Goal: Task Accomplishment & Management: Use online tool/utility

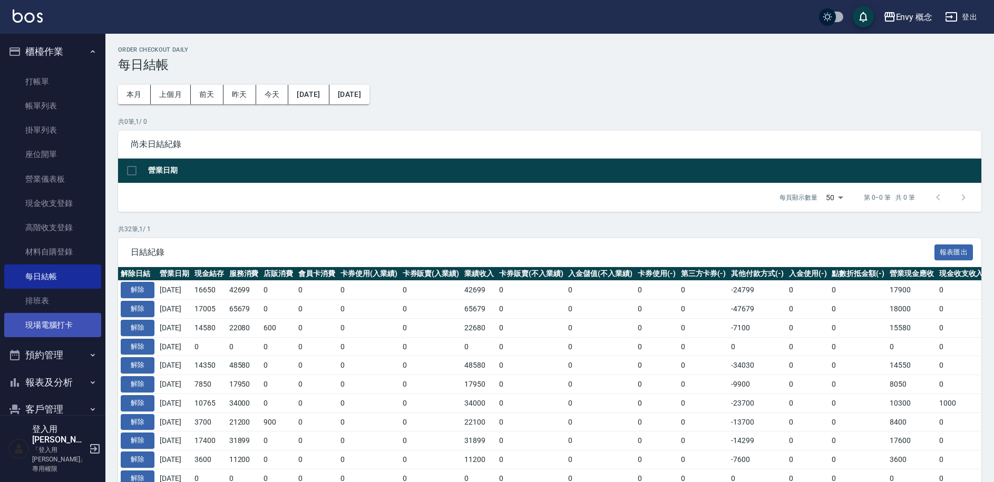
click at [64, 325] on link "現場電腦打卡" at bounding box center [52, 325] width 97 height 24
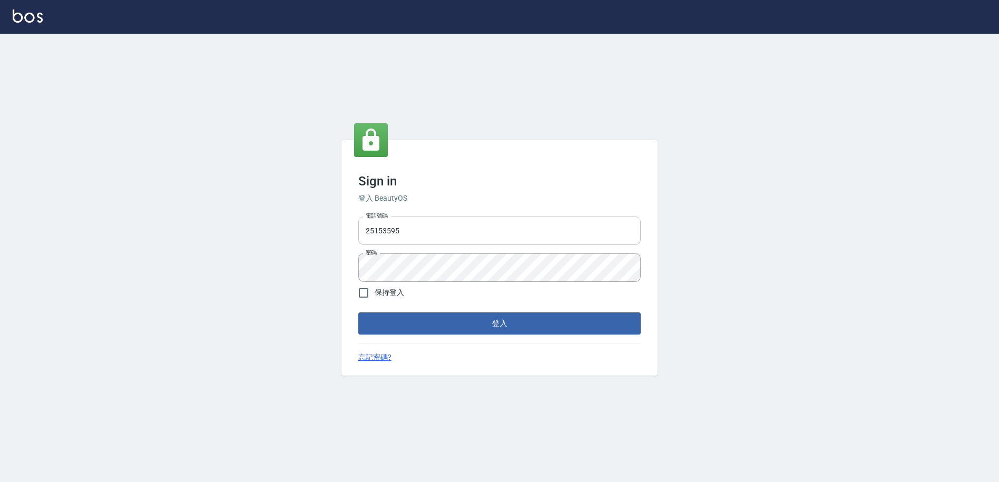
click at [542, 237] on input "25153595" at bounding box center [499, 231] width 283 height 28
type input "2"
type input "0930889212"
drag, startPoint x: 367, startPoint y: 290, endPoint x: 412, endPoint y: 310, distance: 49.4
click at [367, 291] on input "保持登入" at bounding box center [364, 293] width 22 height 22
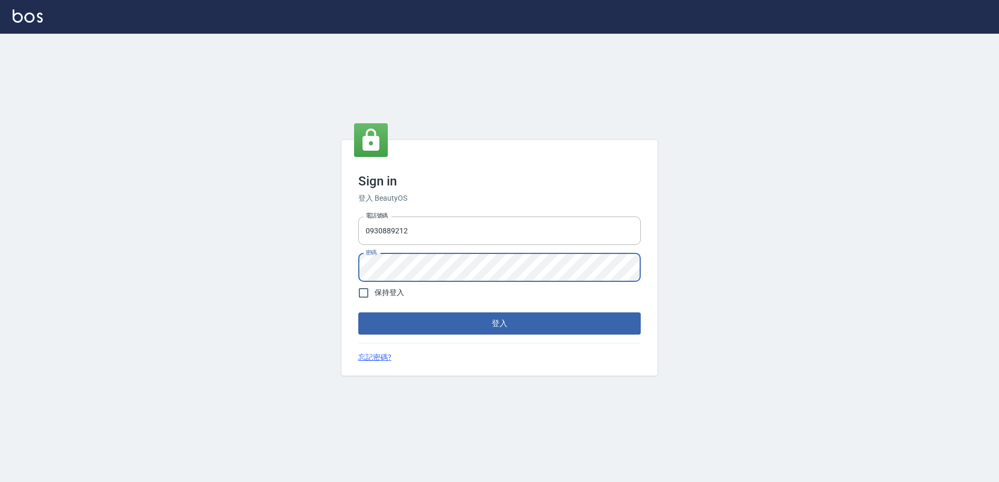
checkbox input "true"
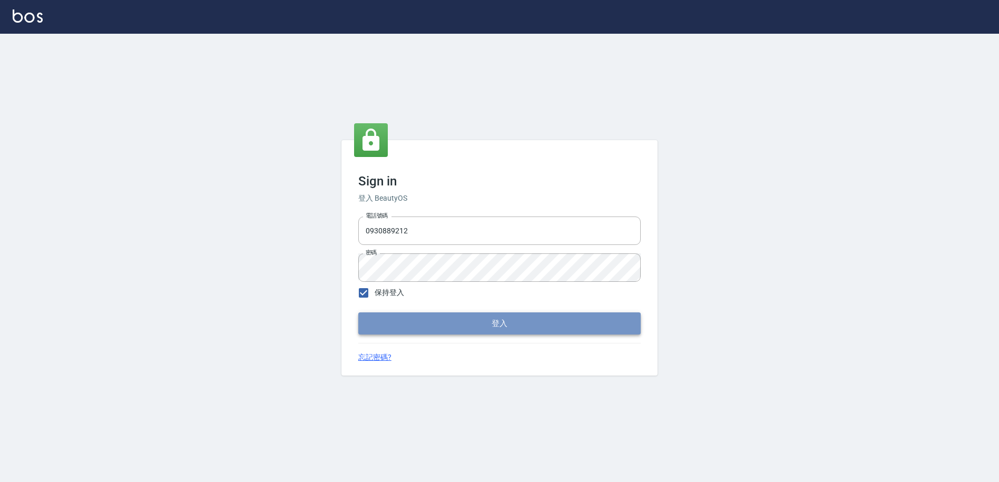
click at [443, 327] on button "登入" at bounding box center [499, 324] width 283 height 22
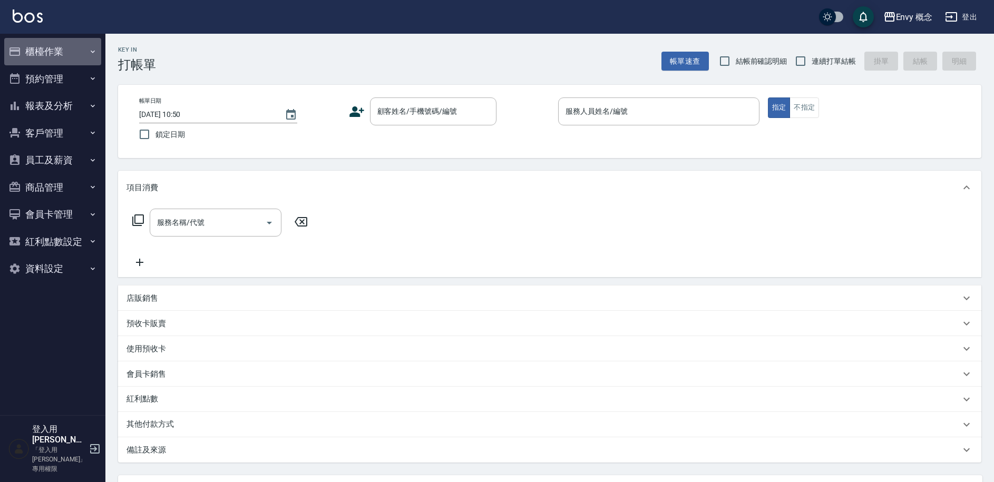
click at [71, 51] on button "櫃檯作業" at bounding box center [52, 51] width 97 height 27
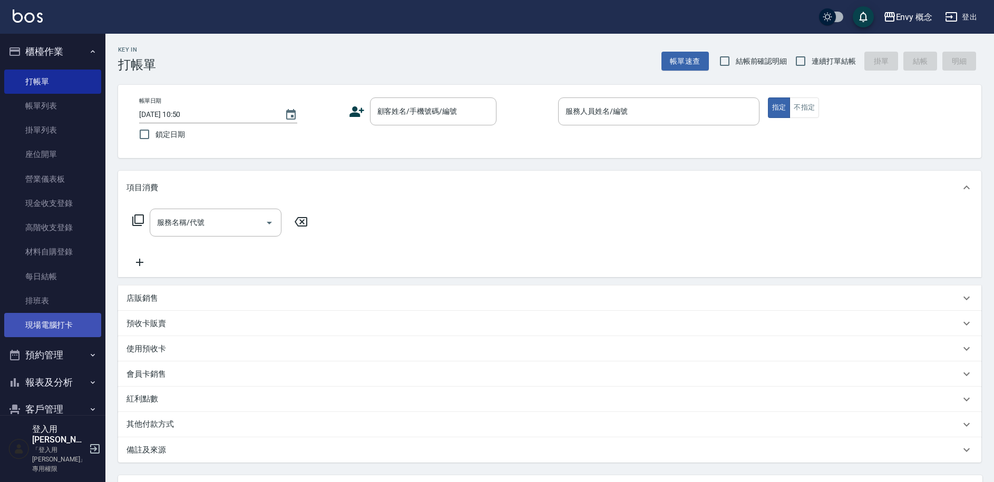
click at [50, 328] on link "現場電腦打卡" at bounding box center [52, 325] width 97 height 24
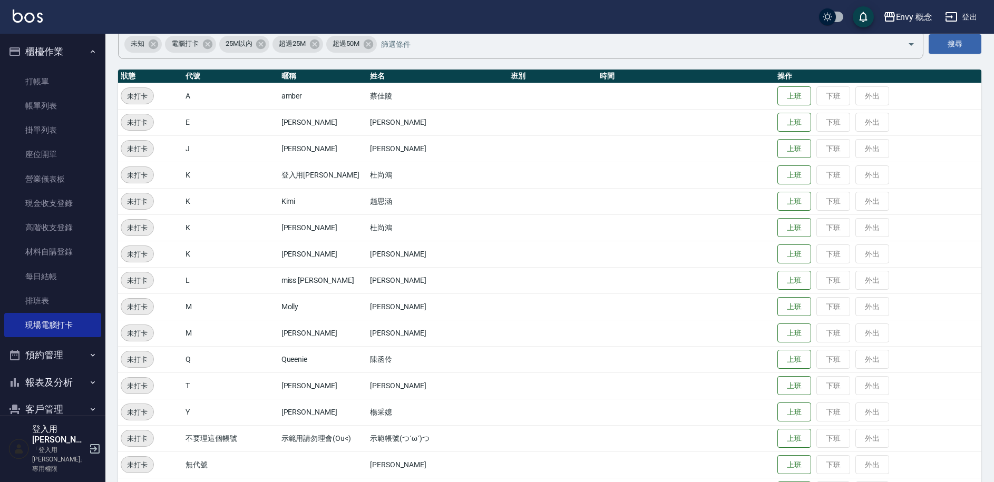
scroll to position [202, 0]
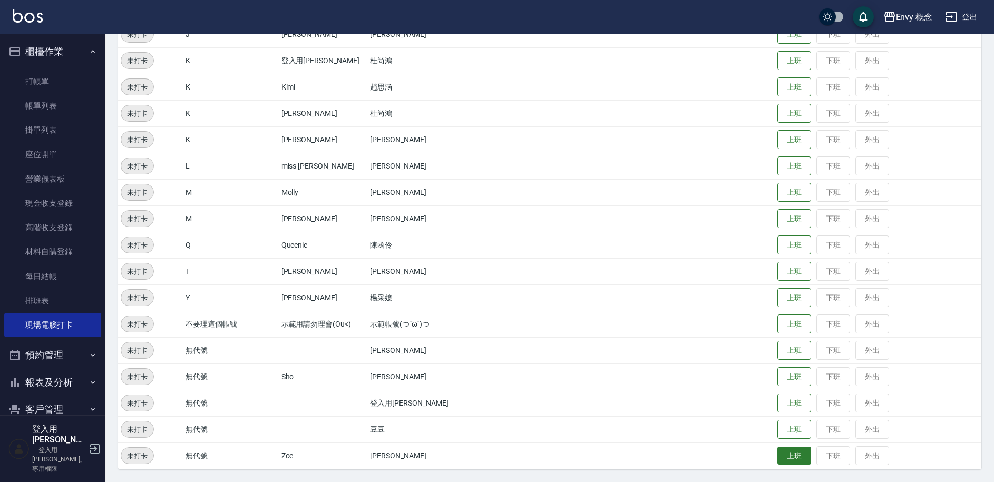
click at [781, 457] on button "上班" at bounding box center [795, 456] width 34 height 18
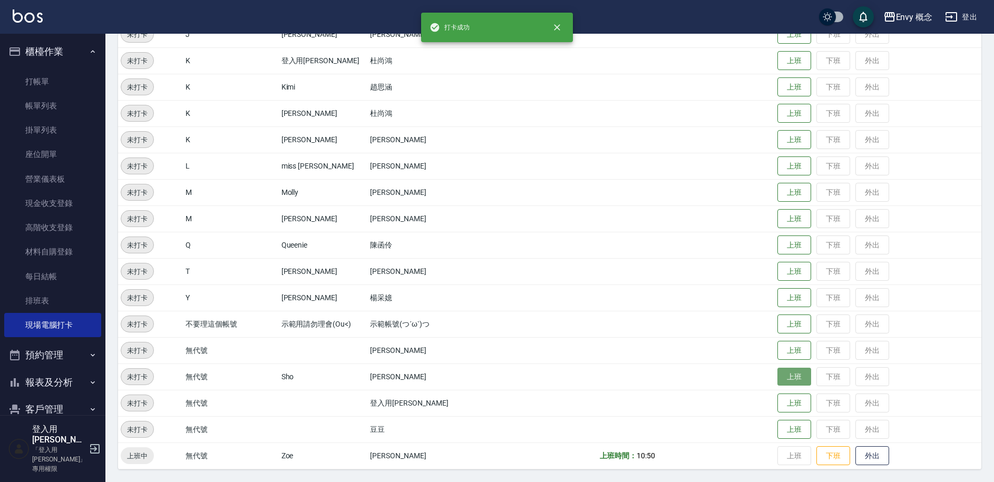
click at [782, 381] on button "上班" at bounding box center [795, 377] width 34 height 18
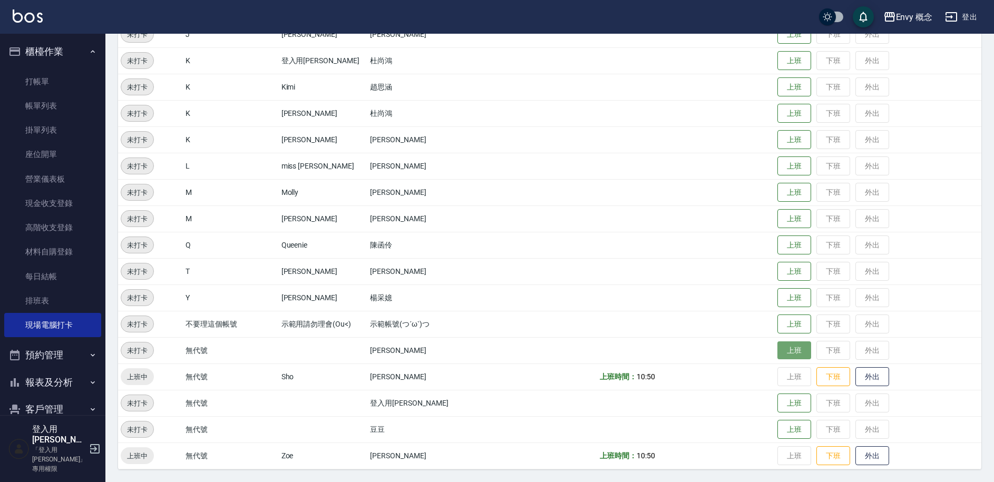
click at [783, 354] on button "上班" at bounding box center [795, 351] width 34 height 18
